Goal: Transaction & Acquisition: Download file/media

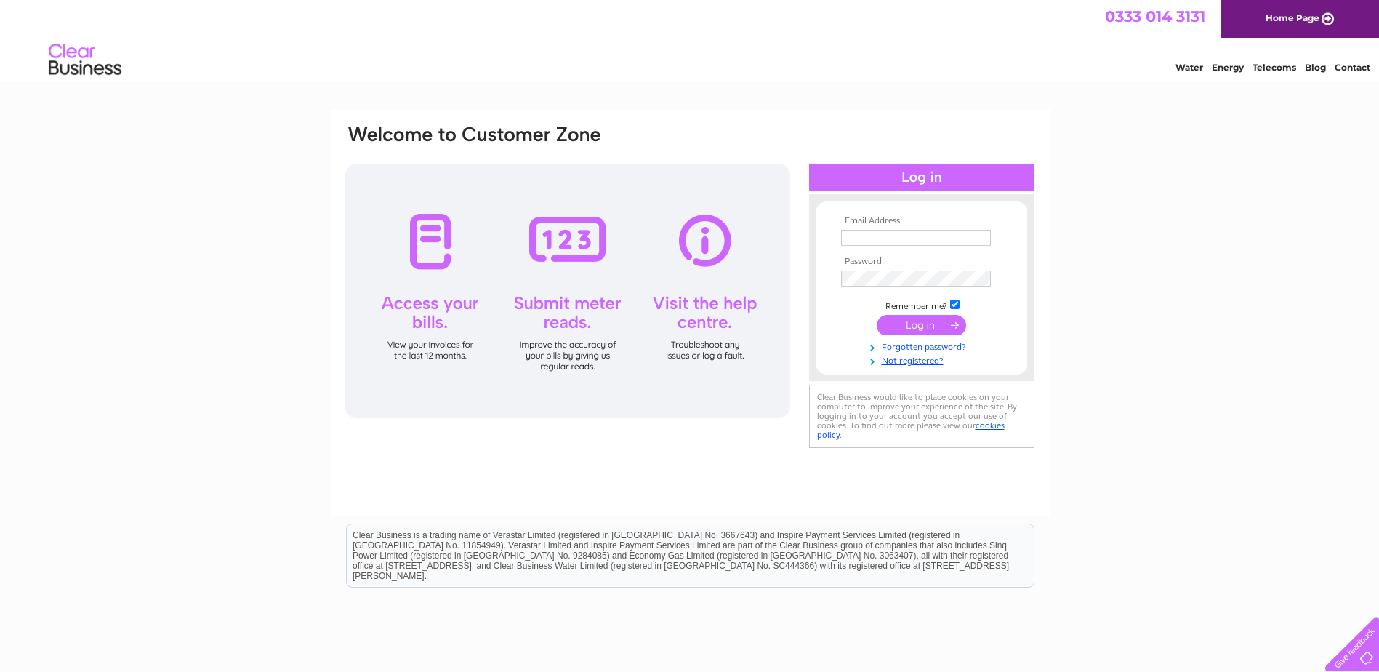
type input "sunilmir@hotmail.com"
click at [903, 322] on input "submit" at bounding box center [921, 325] width 89 height 20
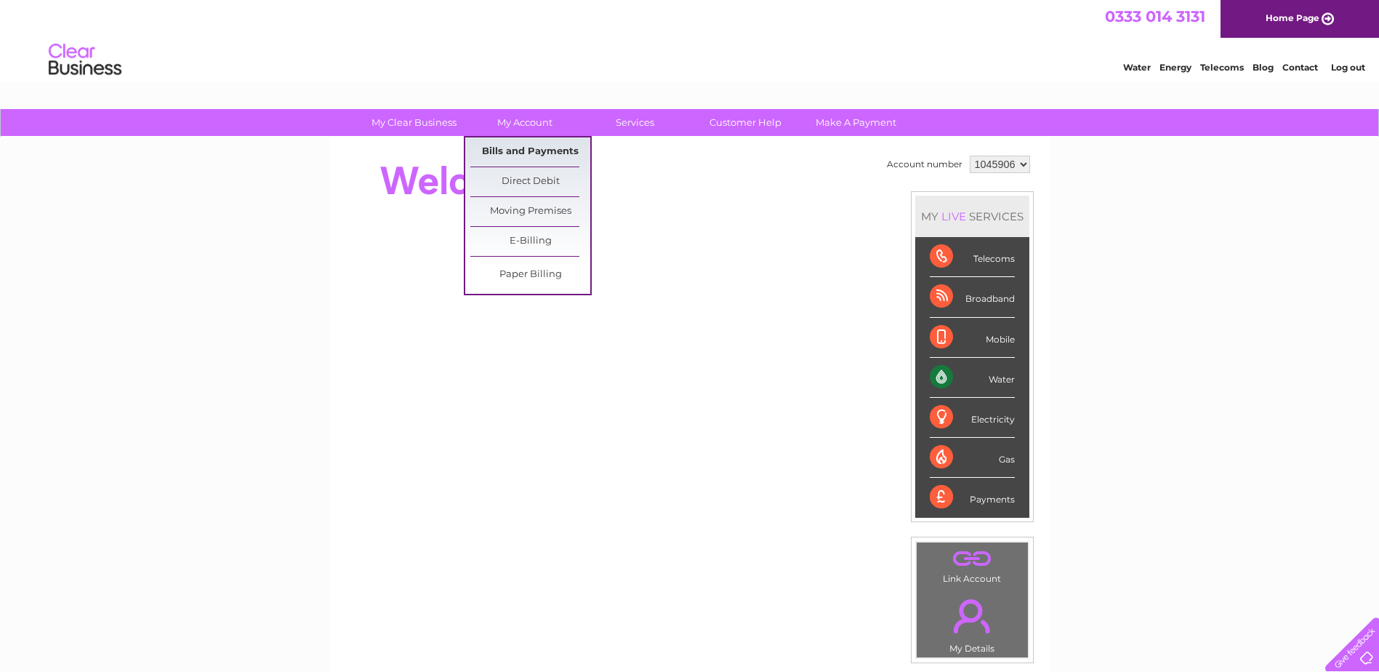
click at [510, 150] on link "Bills and Payments" at bounding box center [530, 151] width 120 height 29
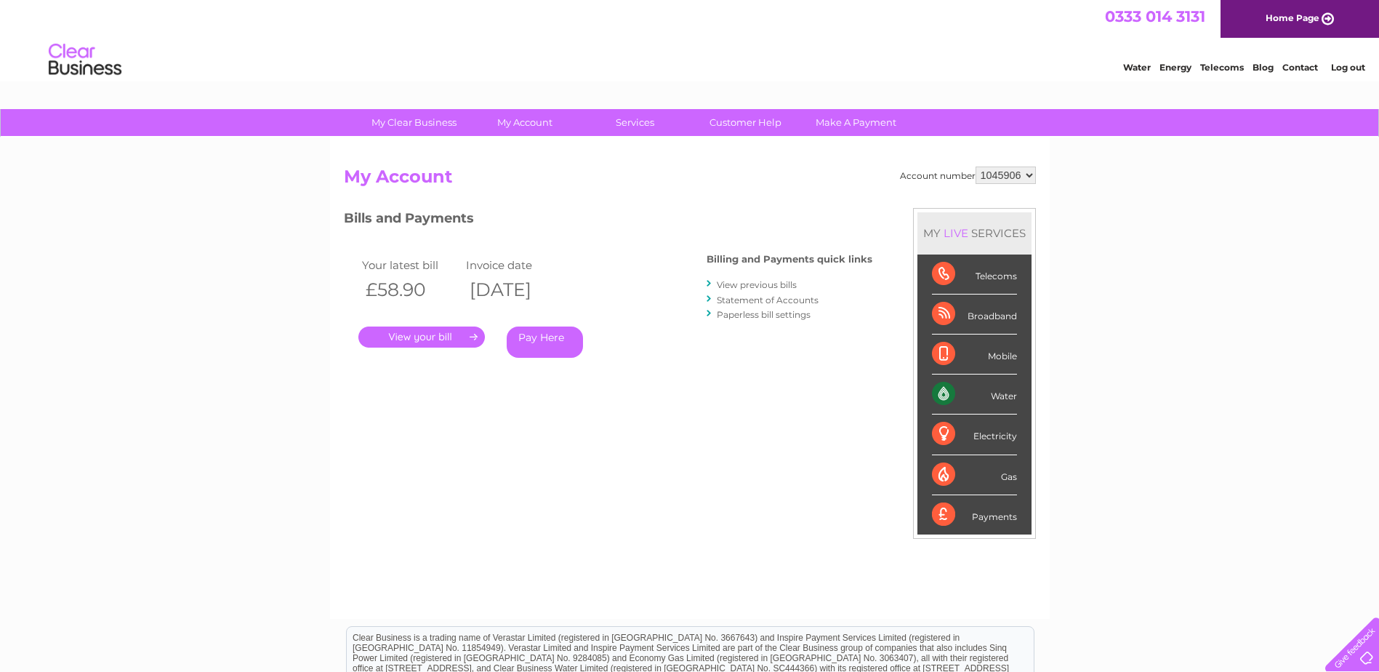
click at [417, 332] on link "." at bounding box center [421, 336] width 127 height 21
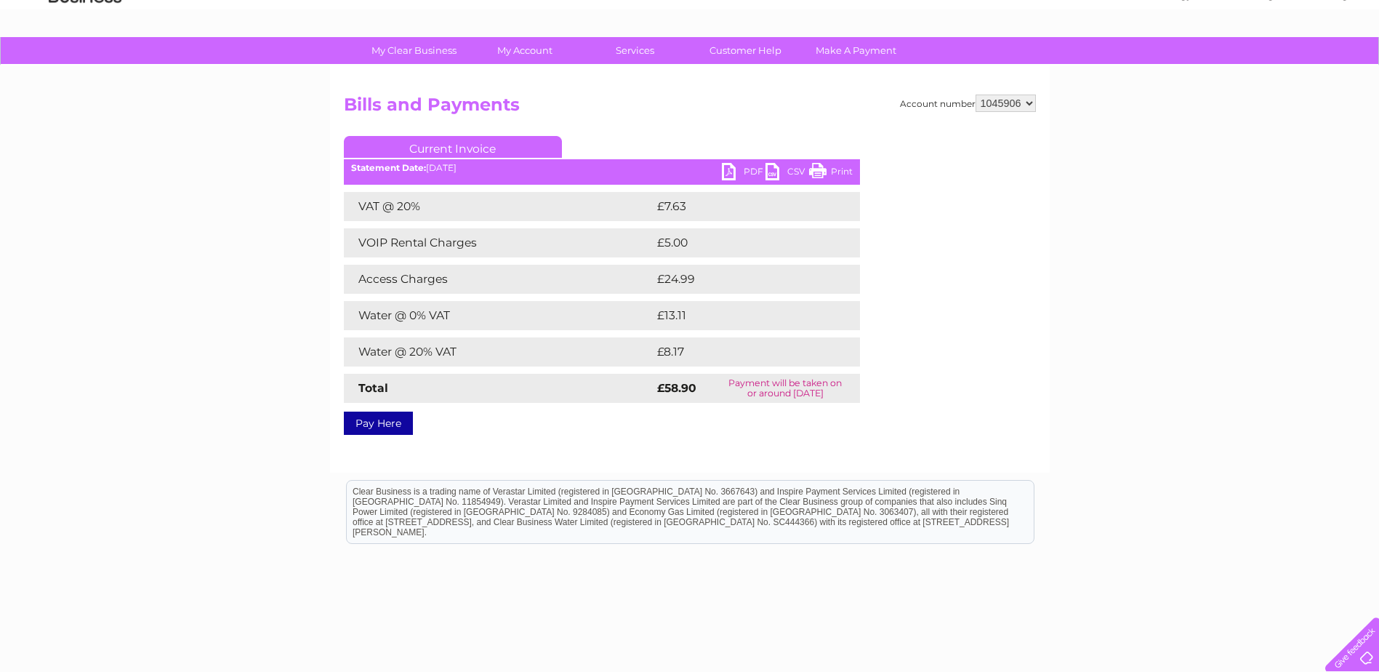
scroll to position [73, 0]
click at [746, 167] on link "PDF" at bounding box center [744, 172] width 44 height 21
